Goal: Information Seeking & Learning: Learn about a topic

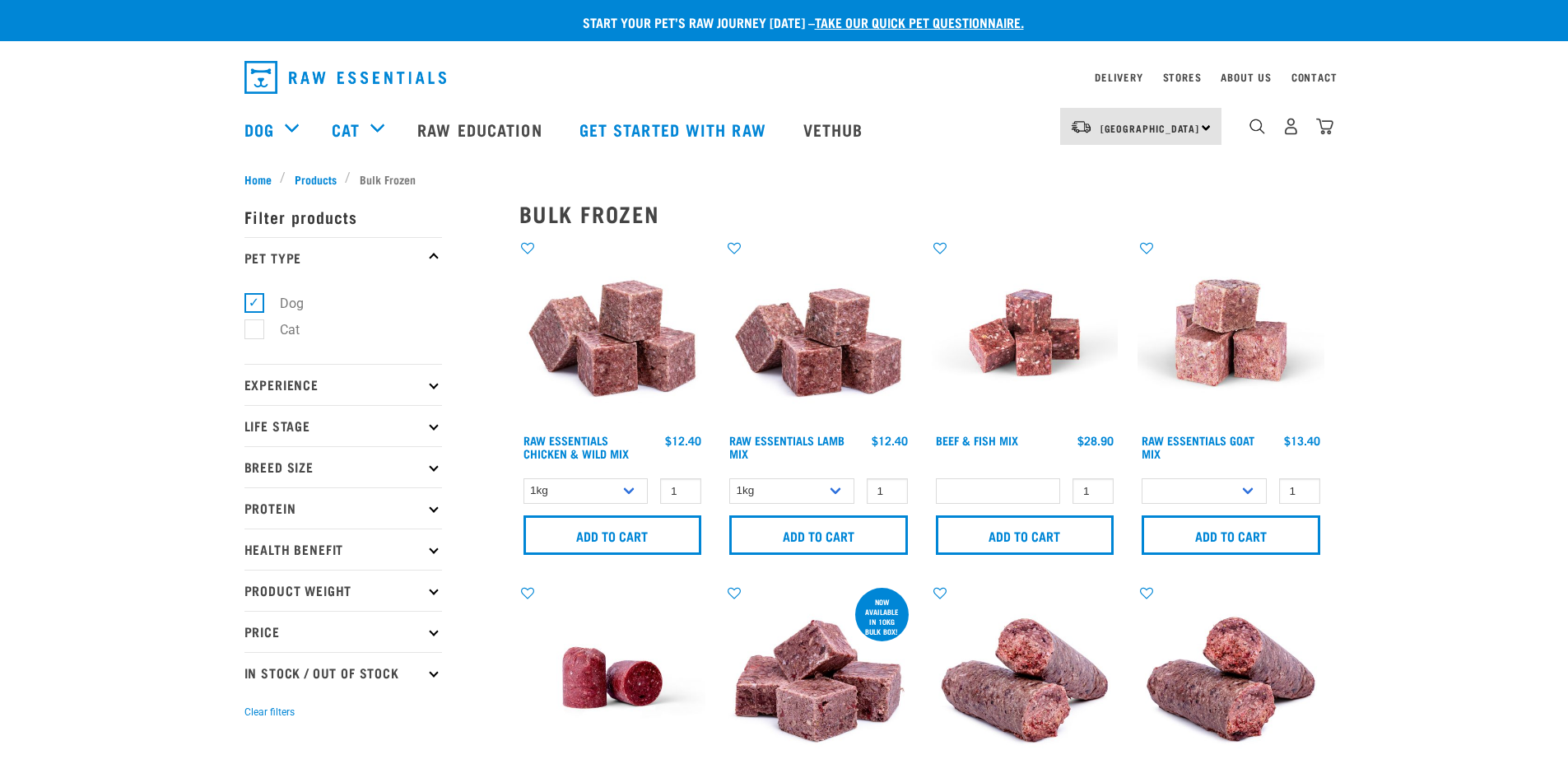
select select
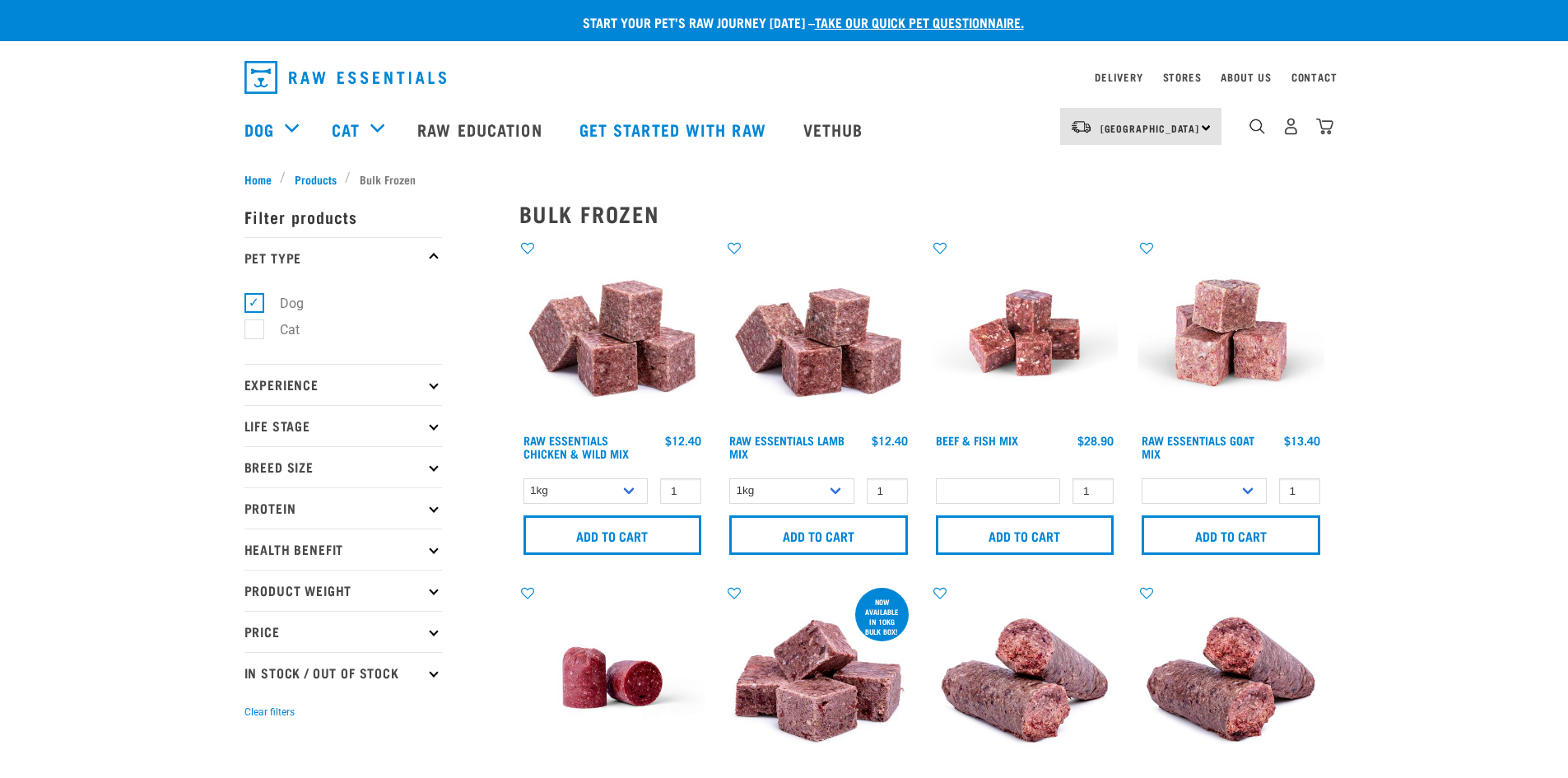
select select
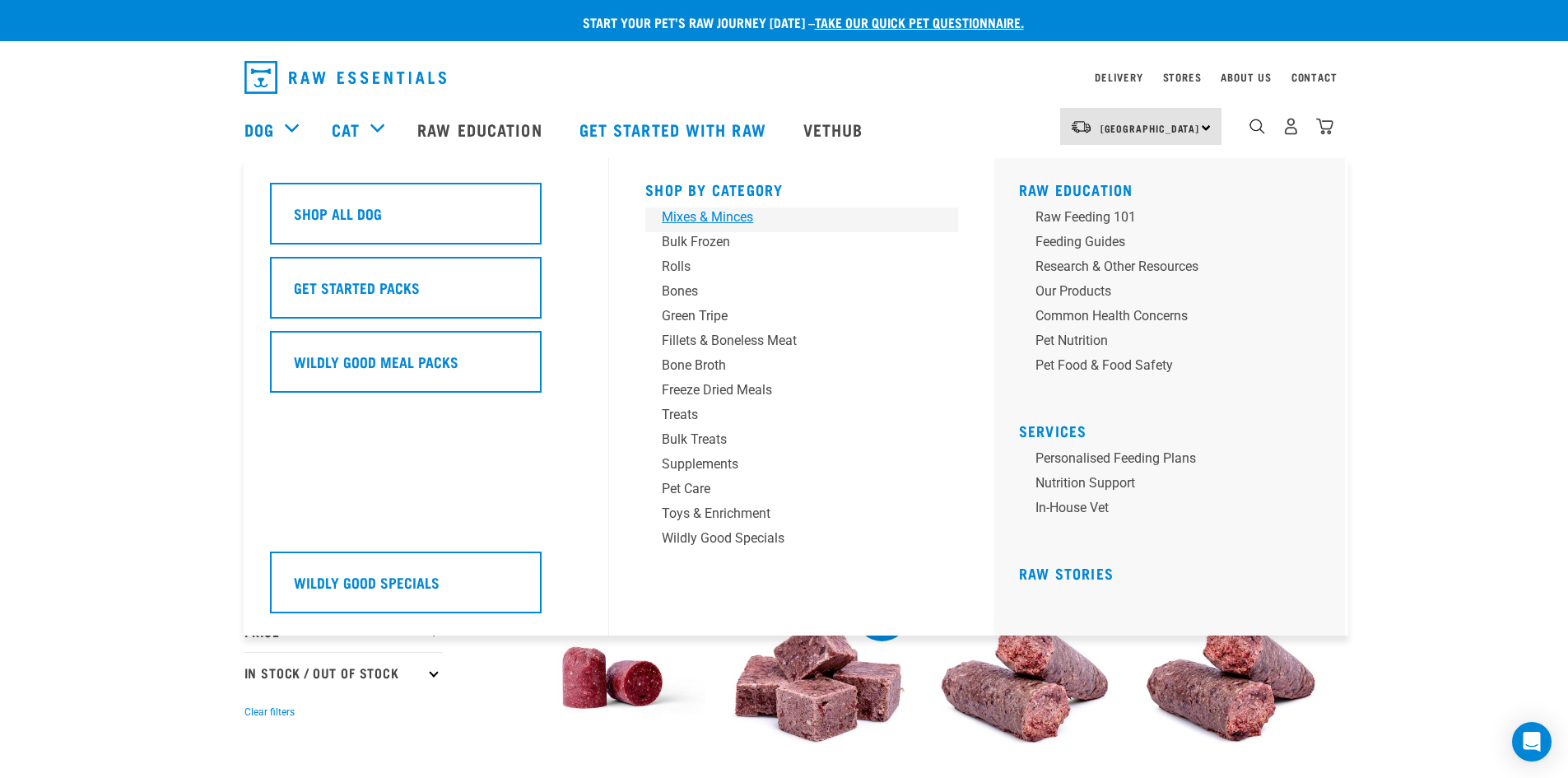
click at [700, 218] on div "Mixes & Minces" at bounding box center [789, 218] width 257 height 20
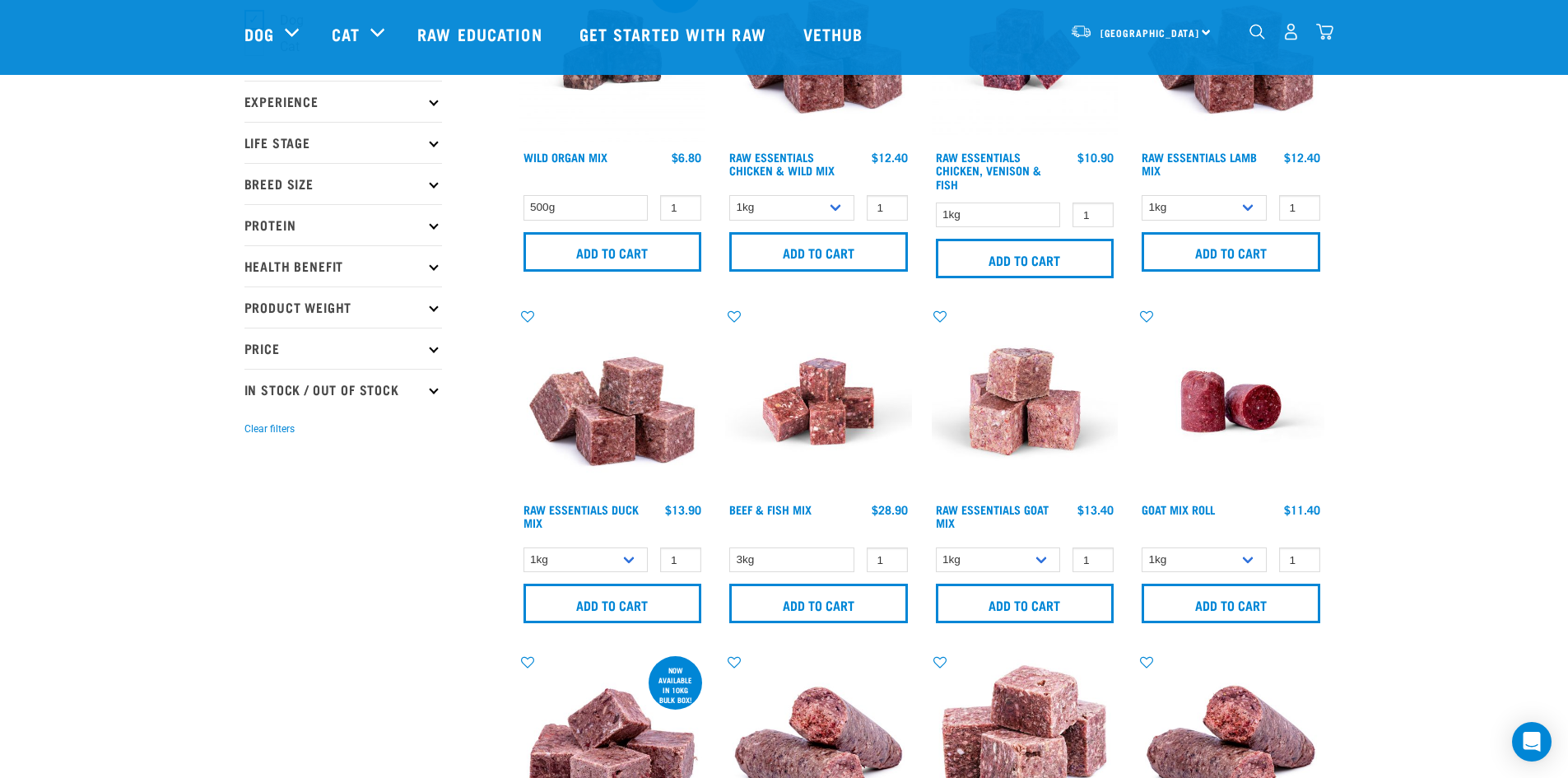
scroll to position [164, 0]
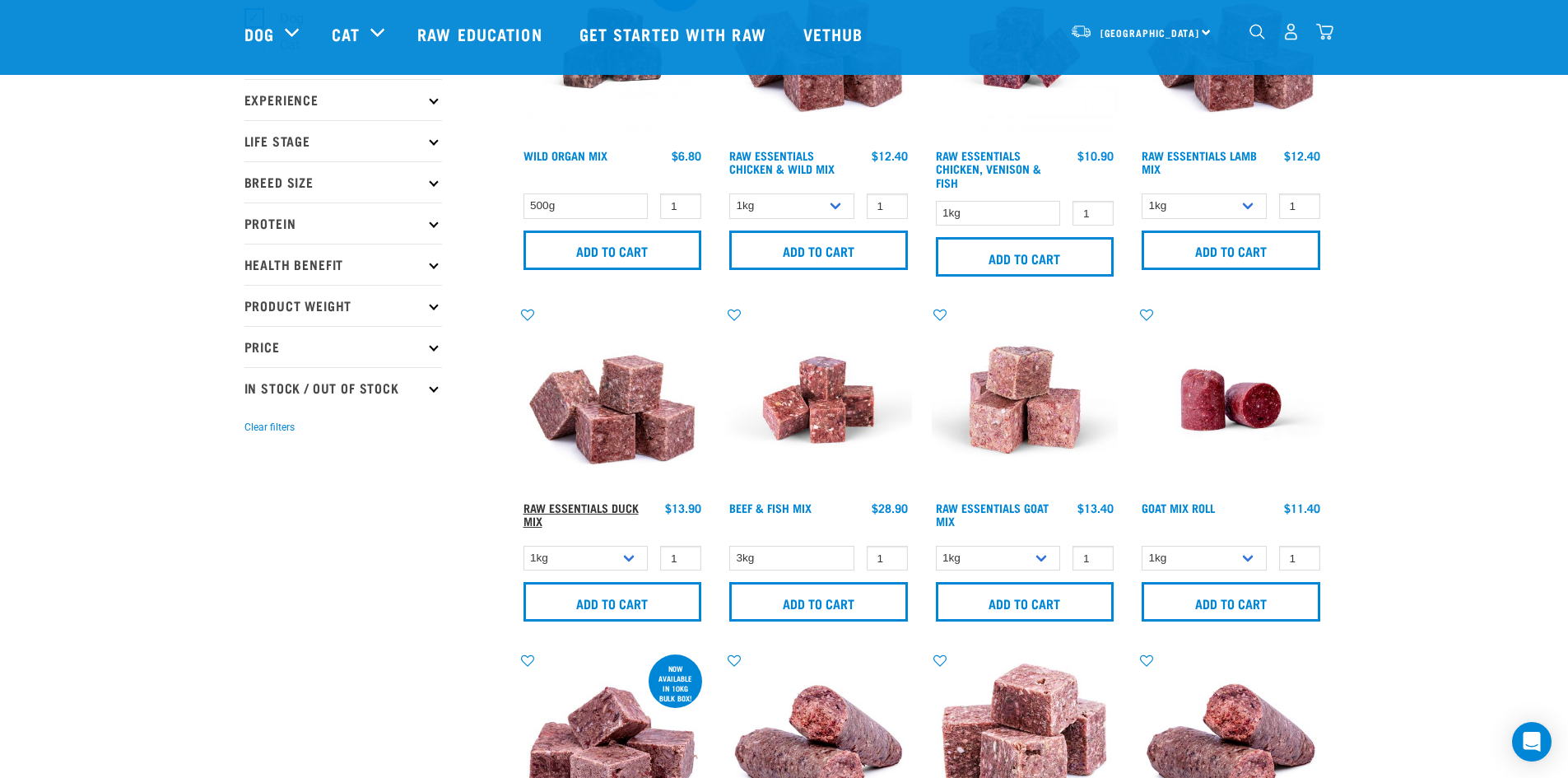
click at [619, 505] on link "Raw Essentials Duck Mix" at bounding box center [581, 514] width 115 height 19
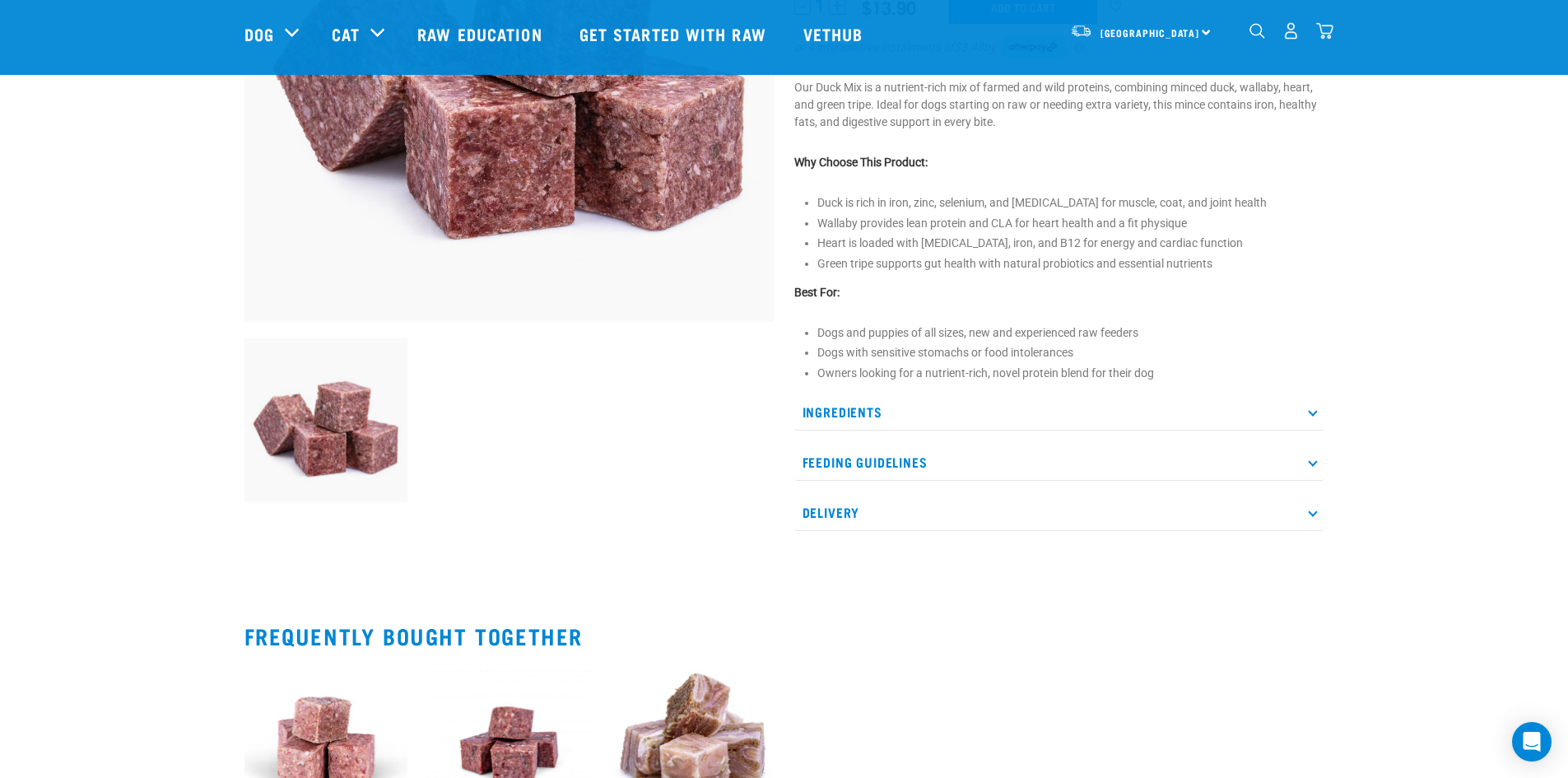
scroll to position [330, 0]
click at [1306, 411] on p "Ingredients" at bounding box center [1060, 411] width 530 height 37
